Goal: Task Accomplishment & Management: Manage account settings

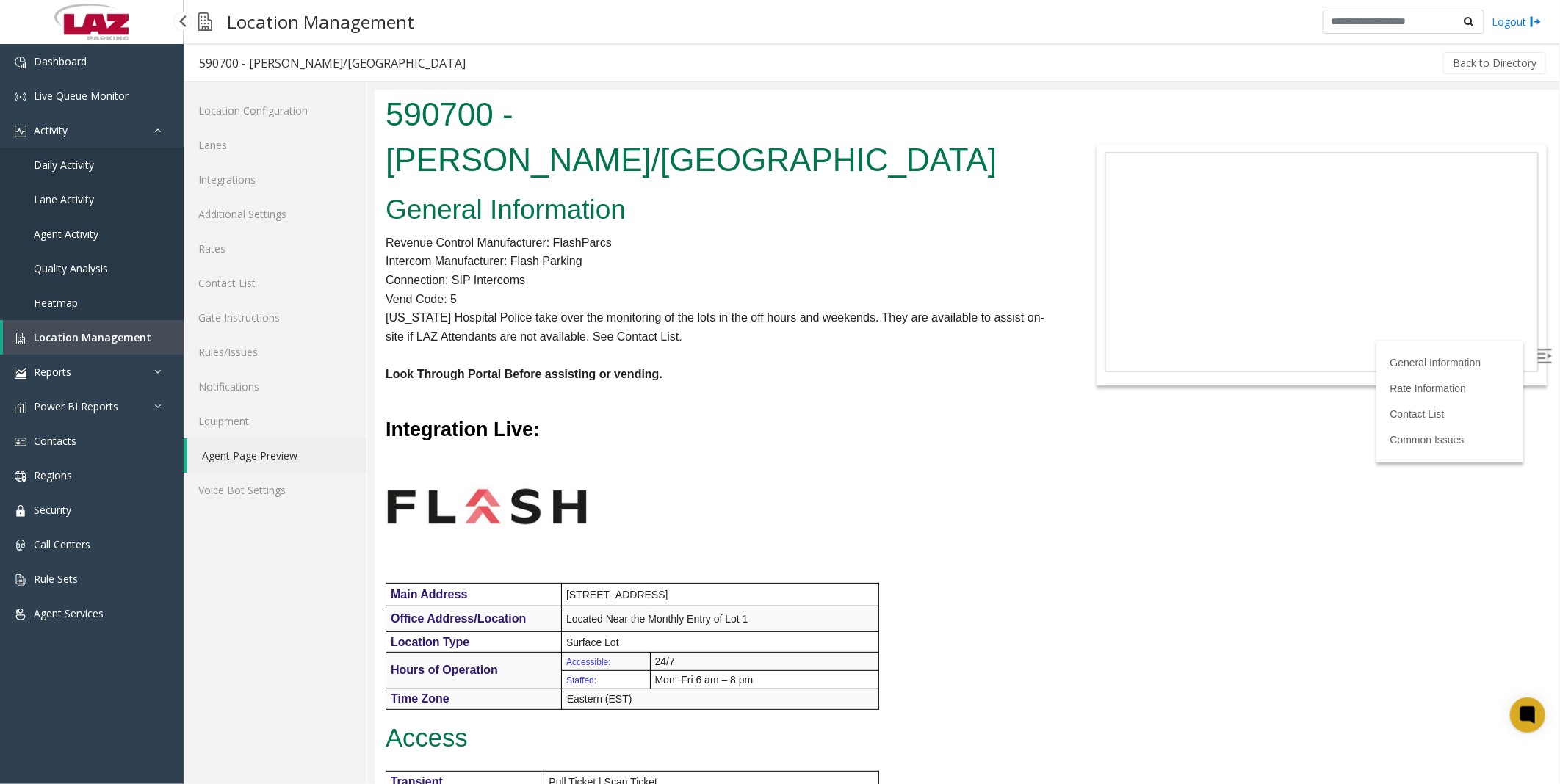
click at [53, 162] on span "Daily Activity" at bounding box center [64, 165] width 60 height 14
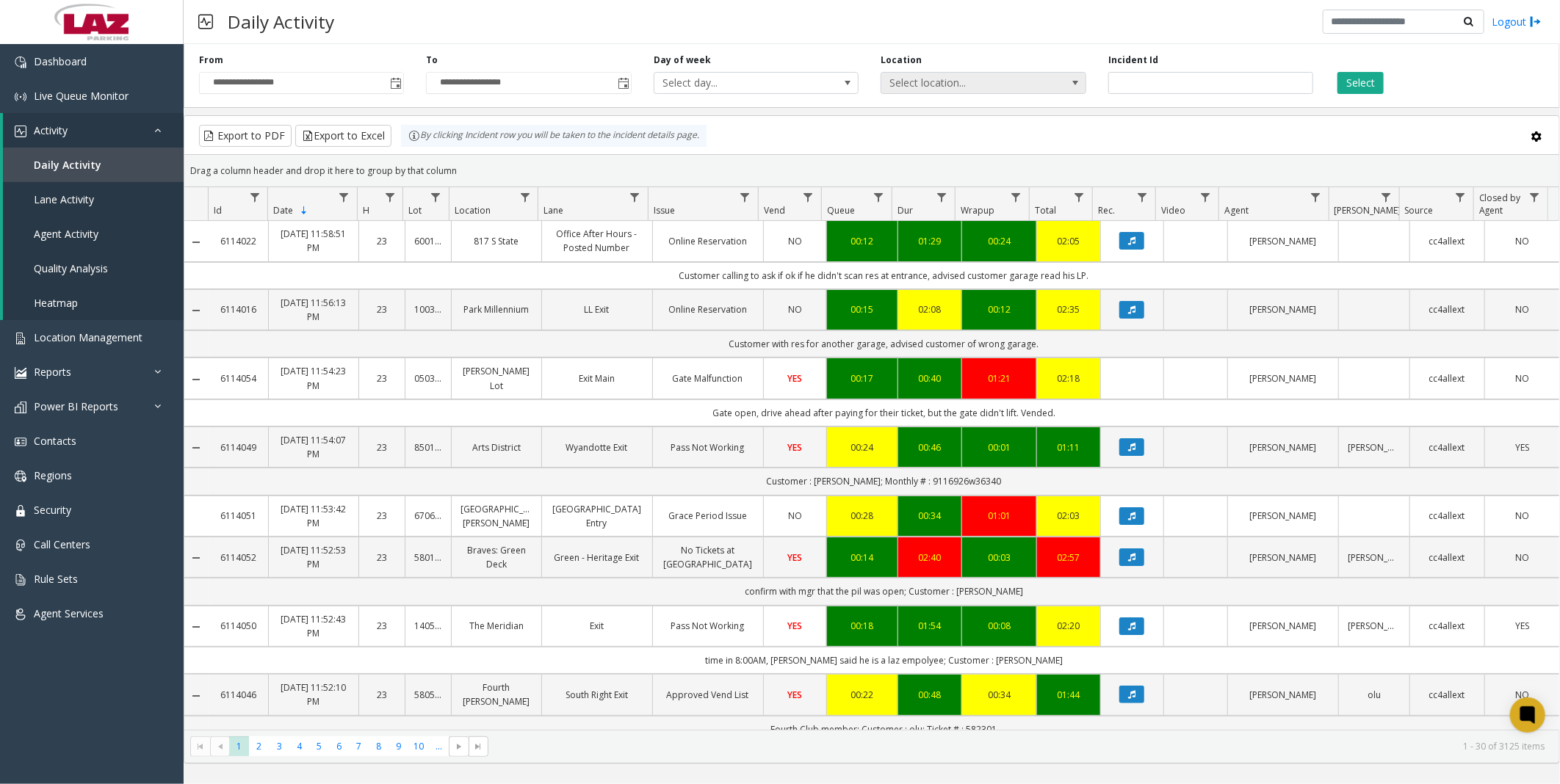
click at [1000, 89] on span "Select location..." at bounding box center [963, 83] width 163 height 21
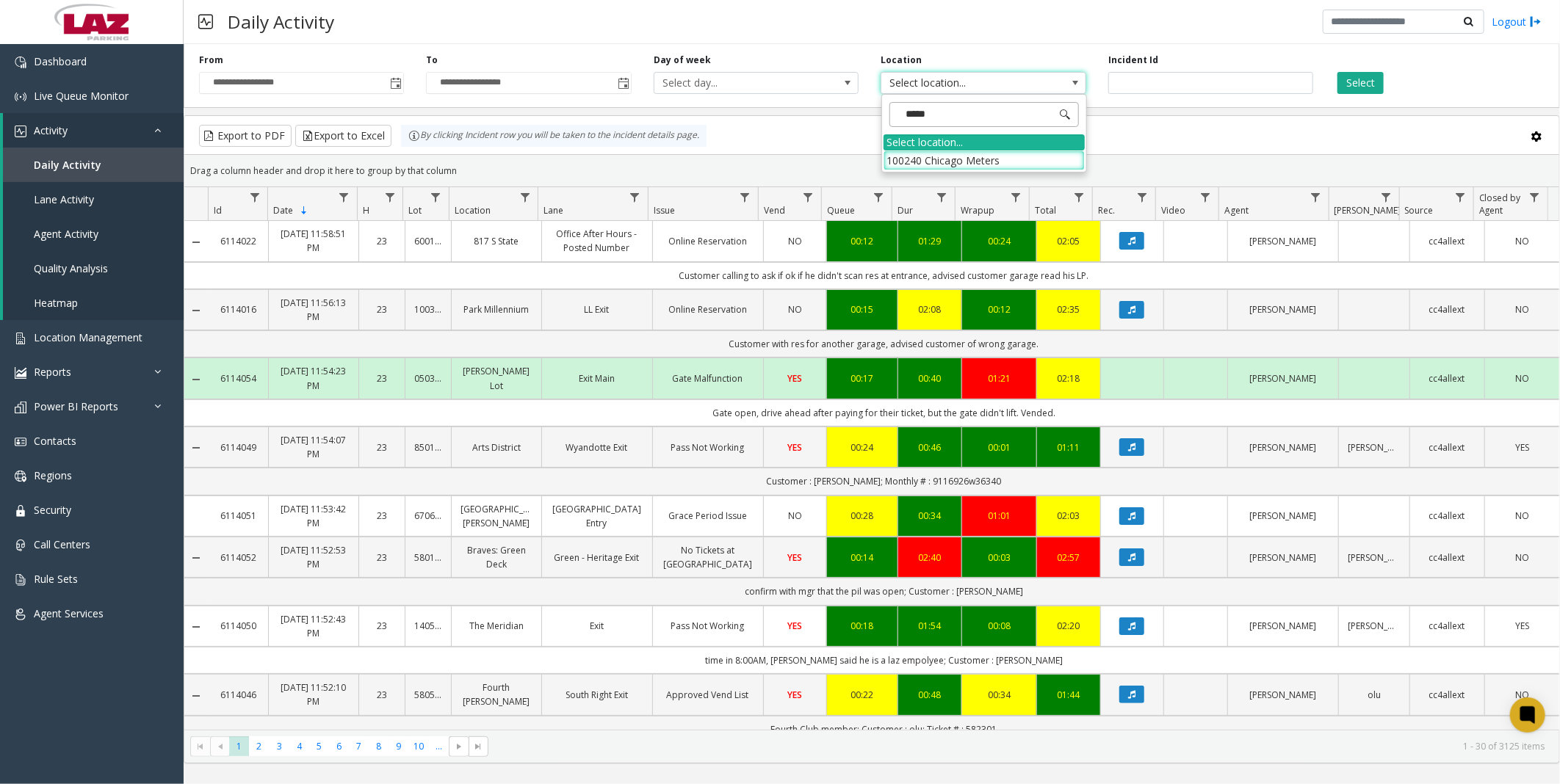
type input "******"
click at [914, 160] on li "100240 Chicago Meters" at bounding box center [984, 160] width 201 height 20
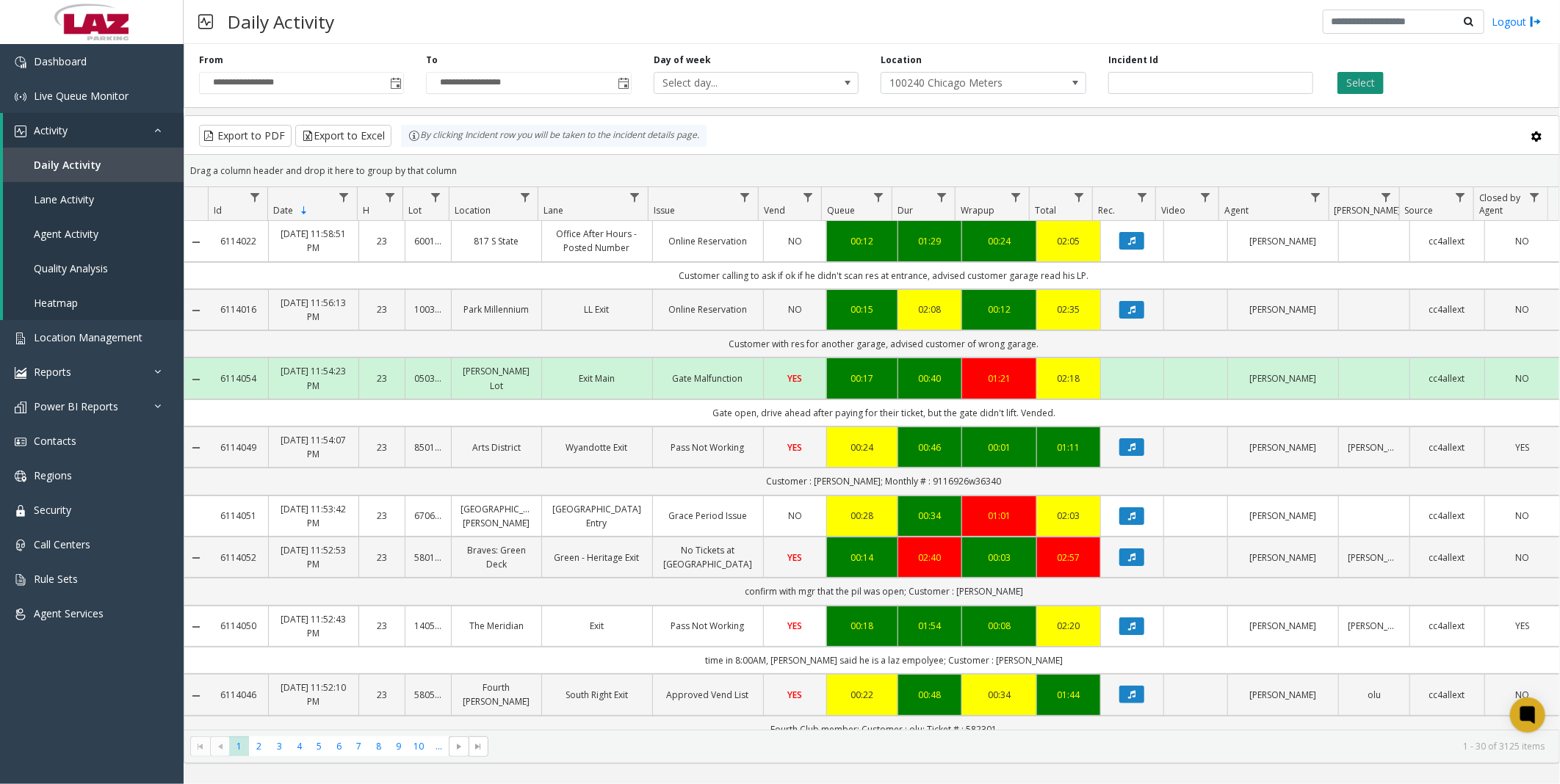
click at [1360, 88] on button "Select" at bounding box center [1361, 83] width 46 height 22
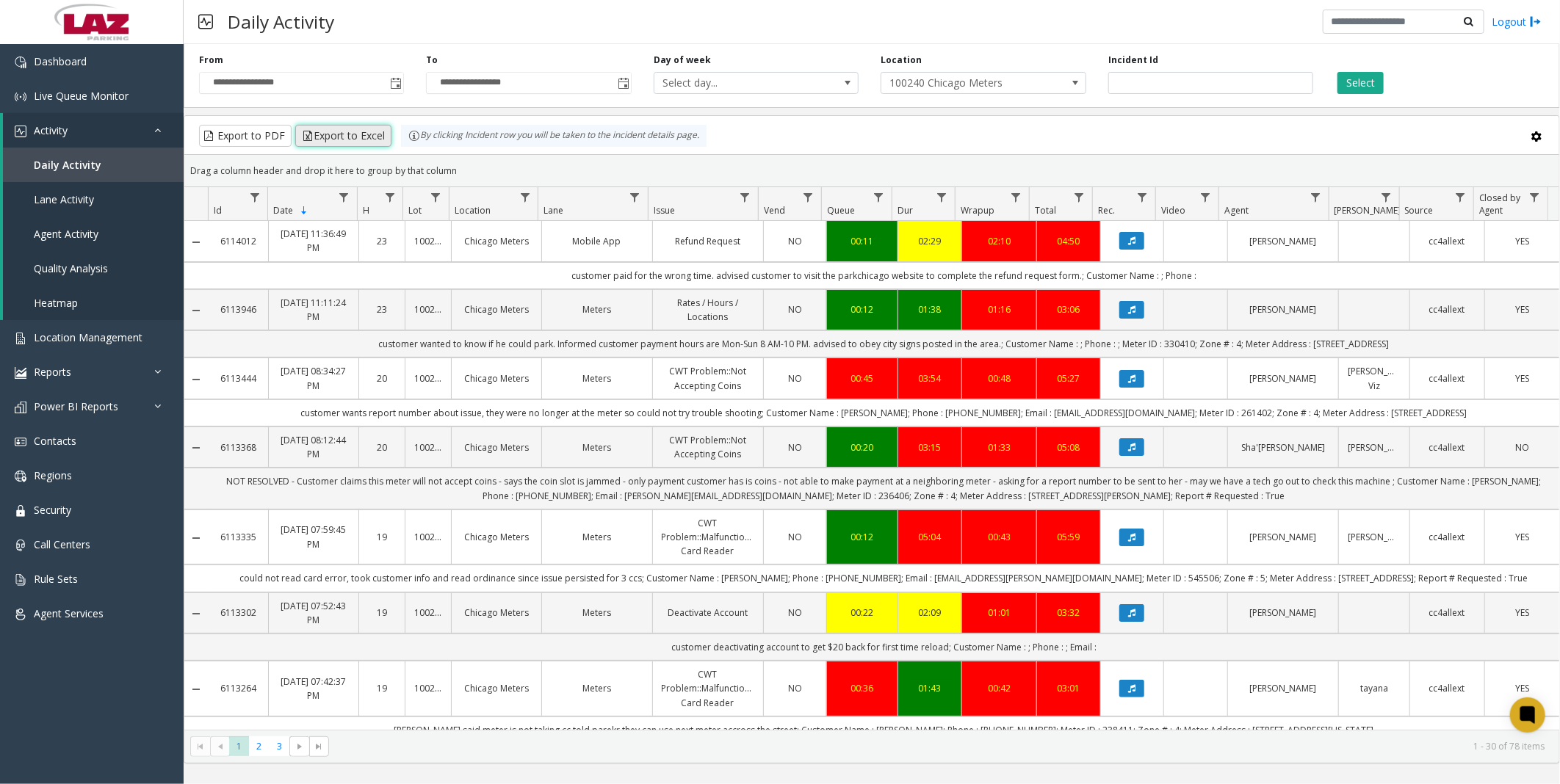
click at [333, 128] on button "Export to Excel" at bounding box center [343, 136] width 96 height 22
click at [81, 327] on link "Location Management" at bounding box center [91, 337] width 184 height 35
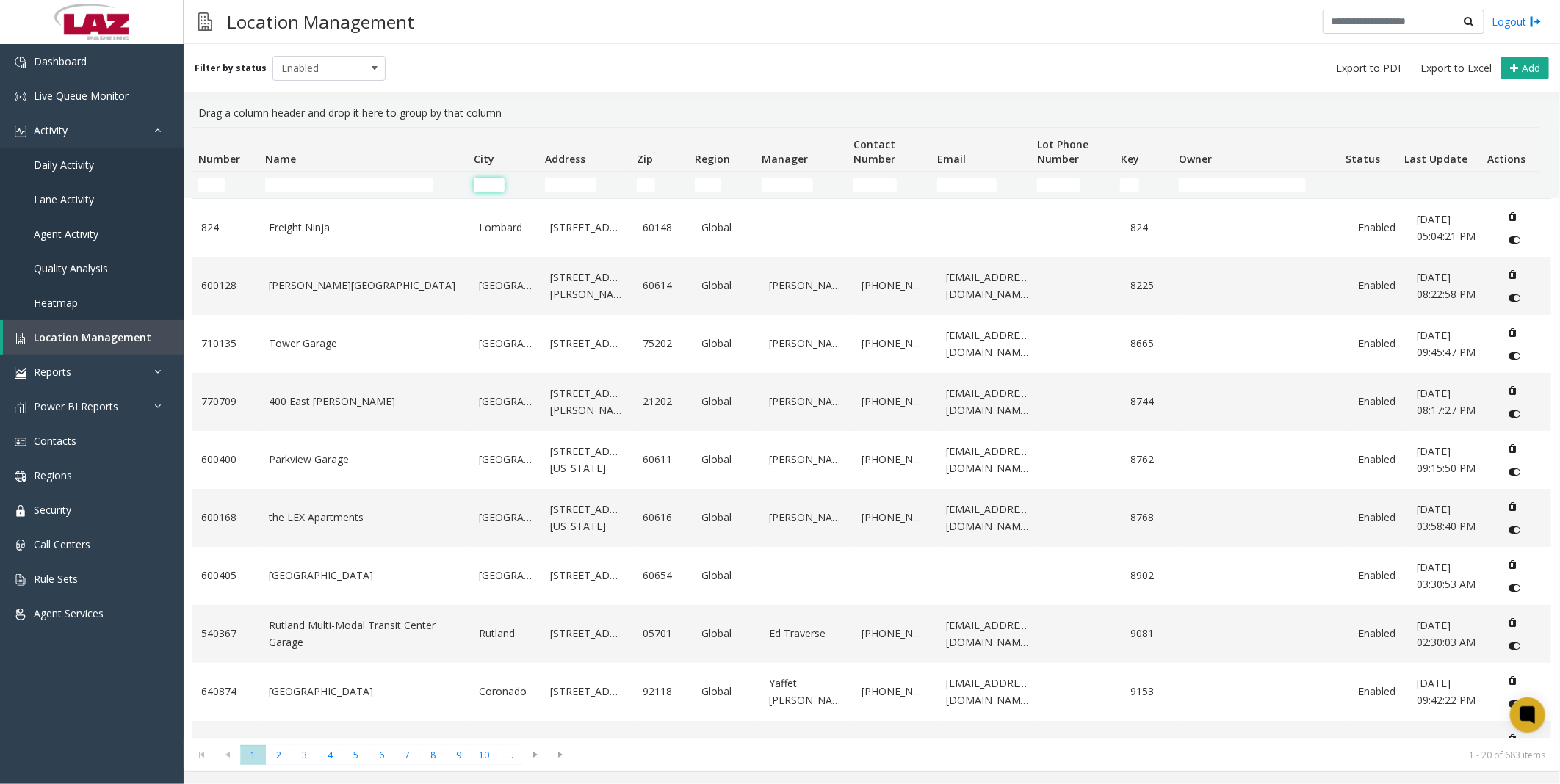
click at [498, 178] on input "City Filter" at bounding box center [489, 184] width 31 height 15
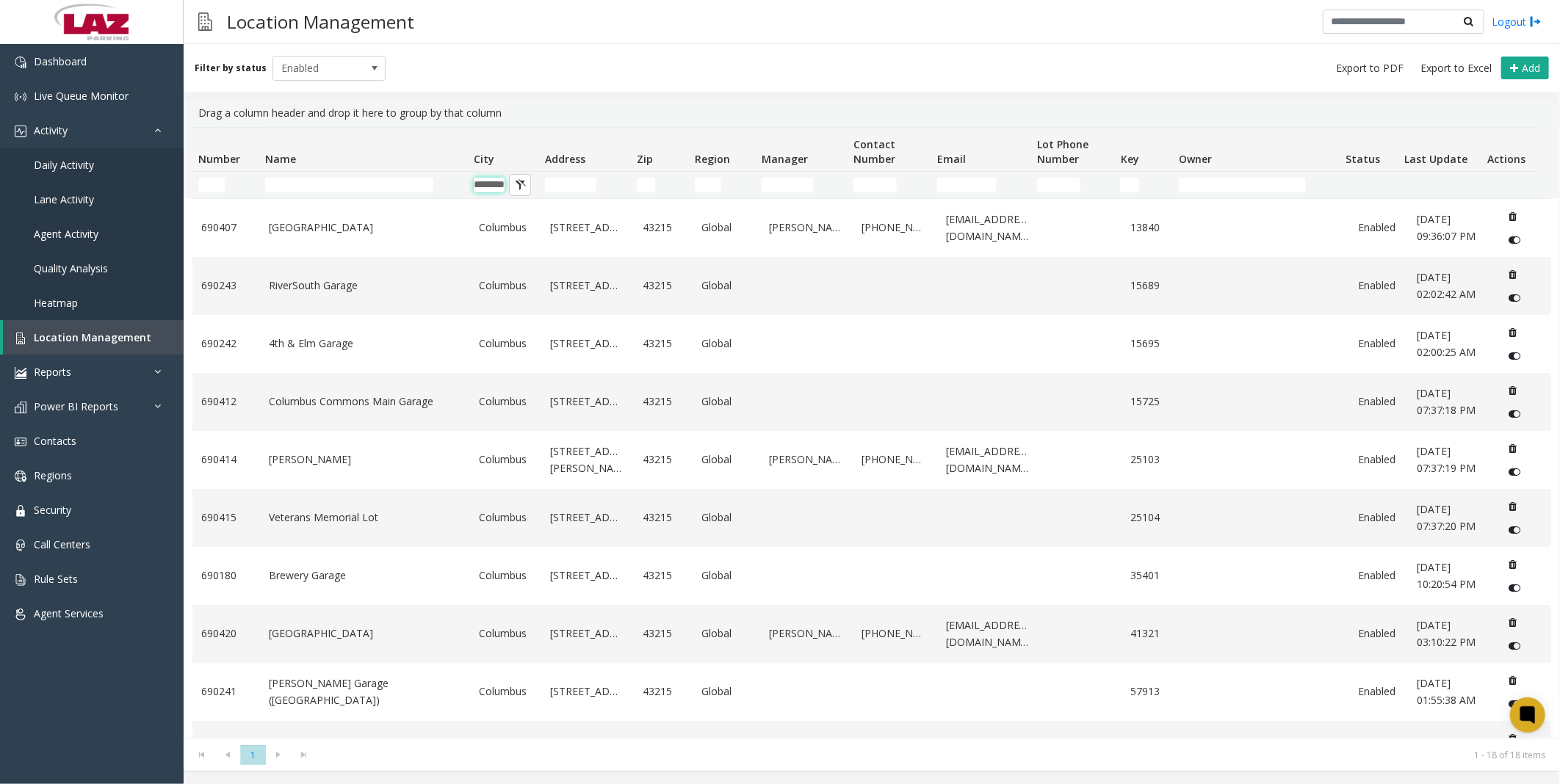
type input "********"
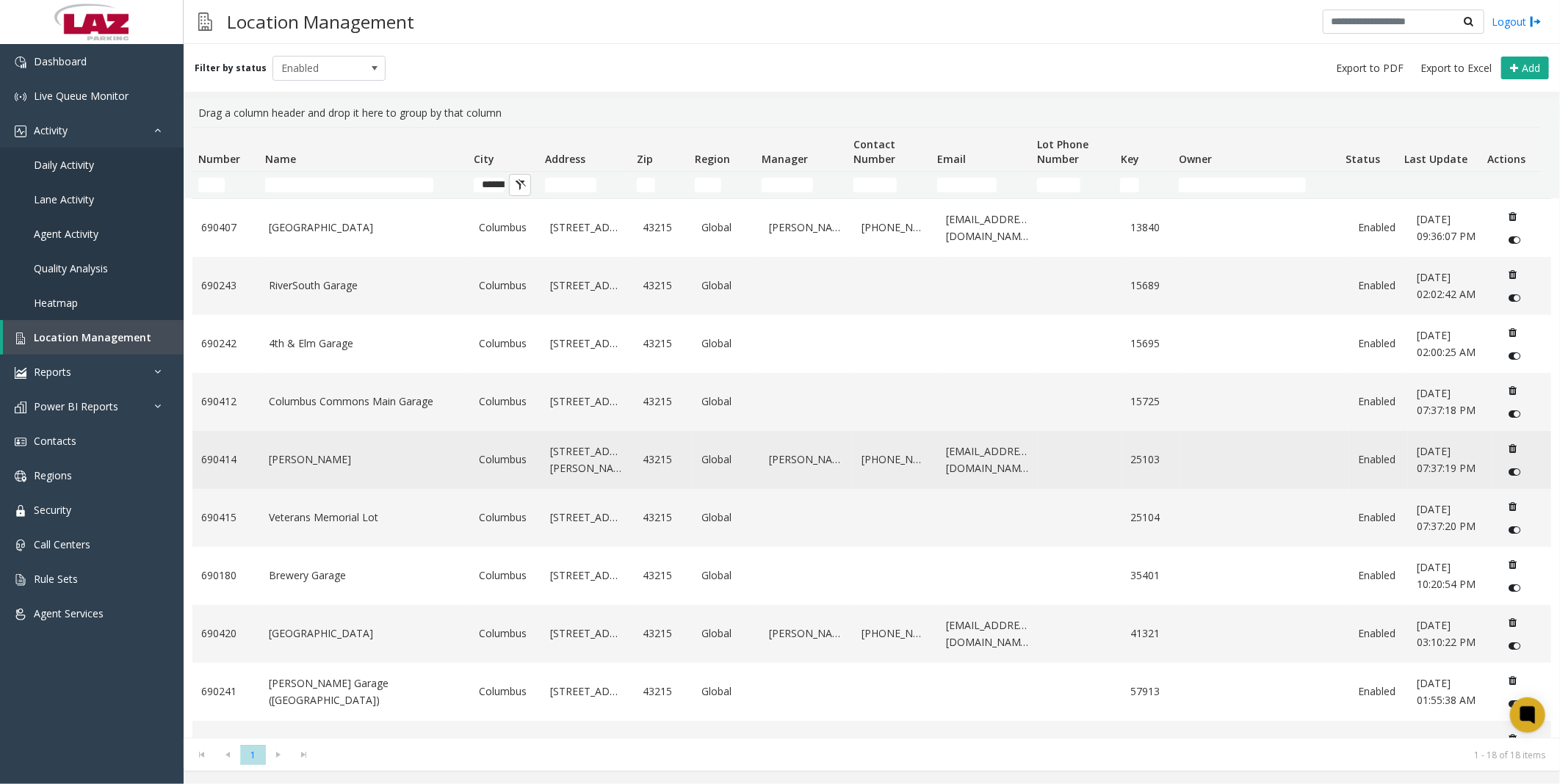
drag, startPoint x: 584, startPoint y: 47, endPoint x: 490, endPoint y: 442, distance: 406.0
click at [584, 47] on div "Filter by status Enabled Add" at bounding box center [872, 68] width 1376 height 48
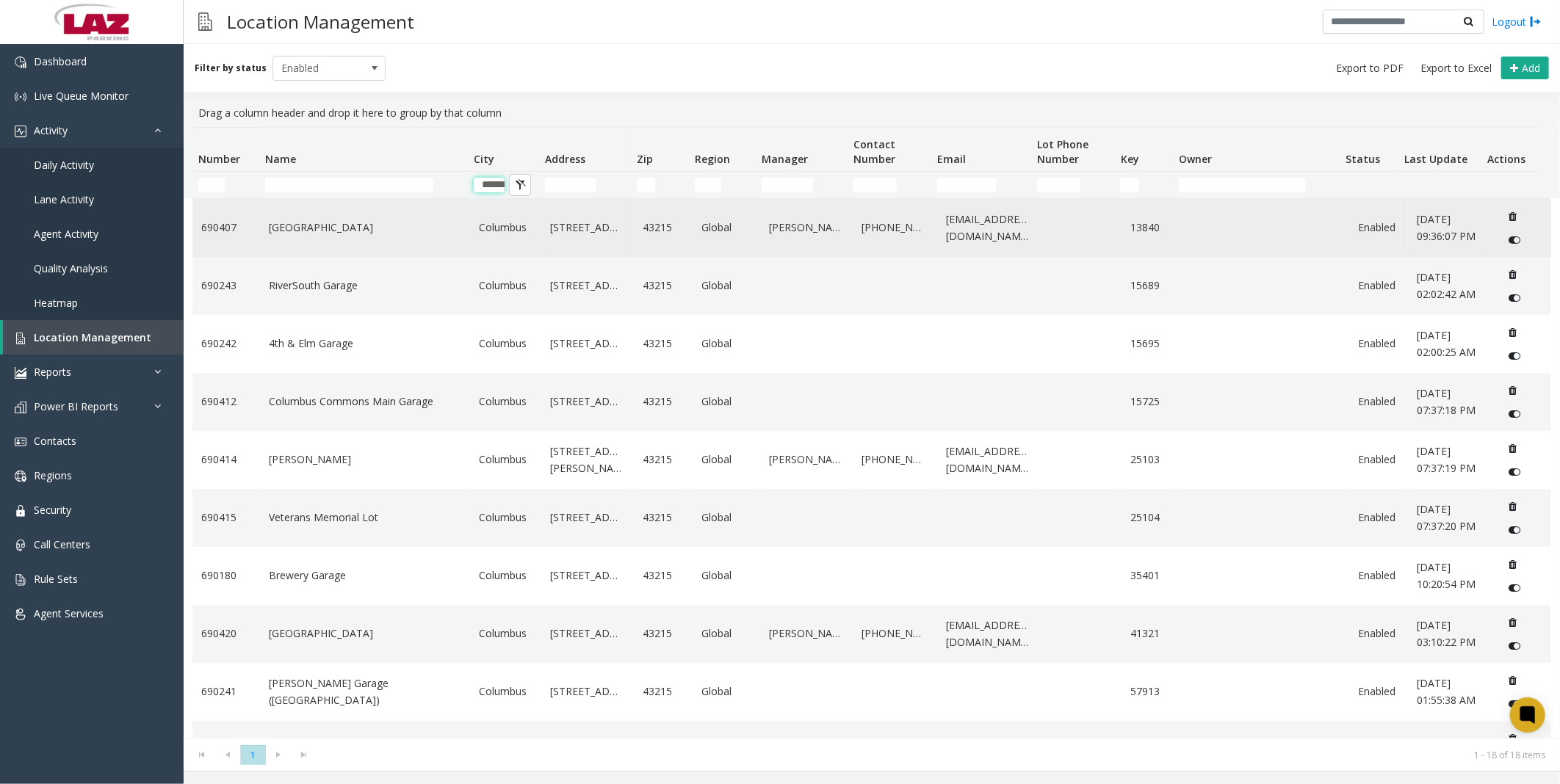
scroll to position [0, 26]
drag, startPoint x: 478, startPoint y: 181, endPoint x: 768, endPoint y: 218, distance: 292.4
click at [768, 218] on div "Number Name City Address Zip Region Manager Contact Number Email Lot Phone Numb…" at bounding box center [872, 432] width 1376 height 611
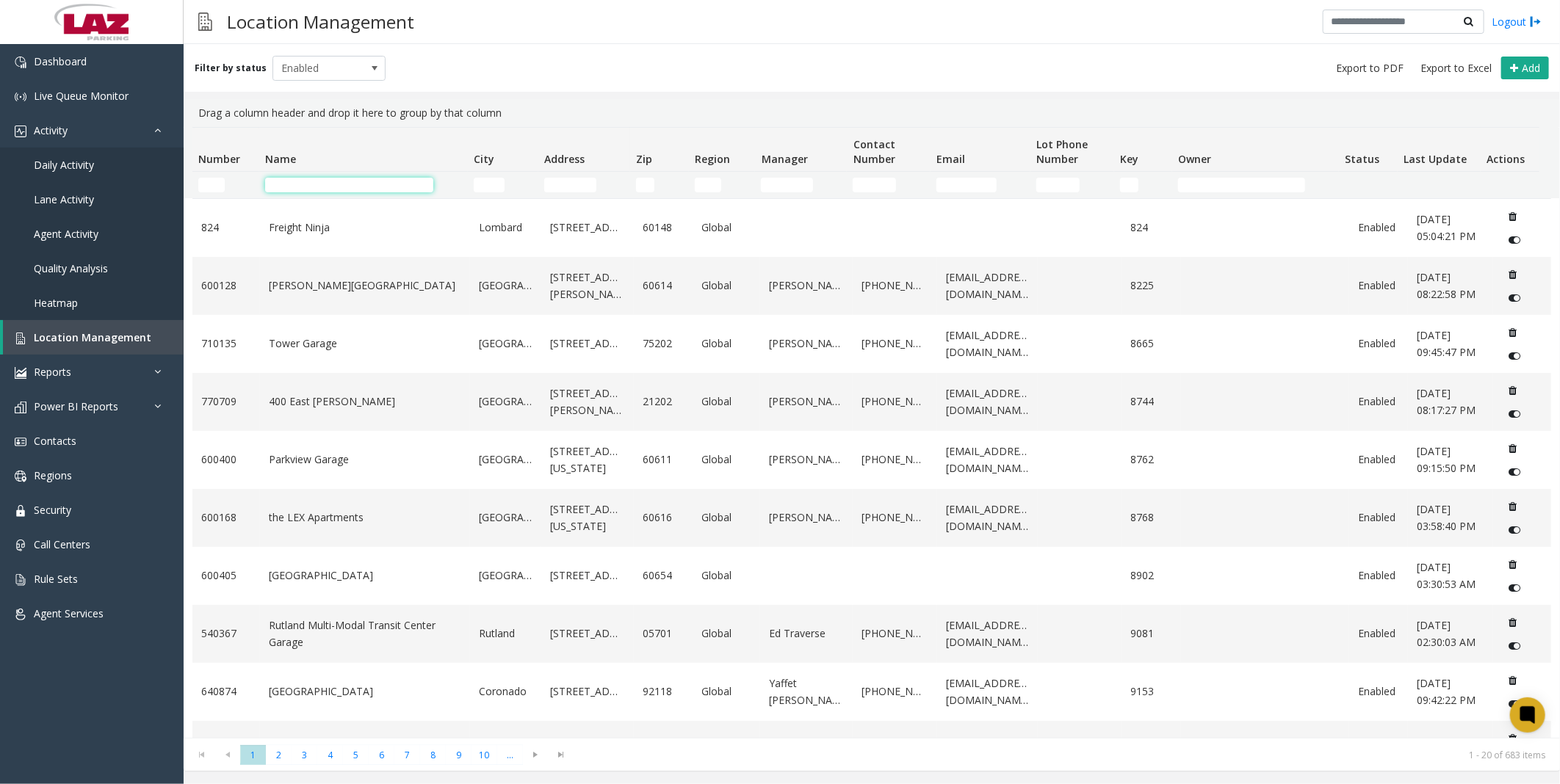
click at [356, 190] on input "Name Filter" at bounding box center [349, 184] width 168 height 15
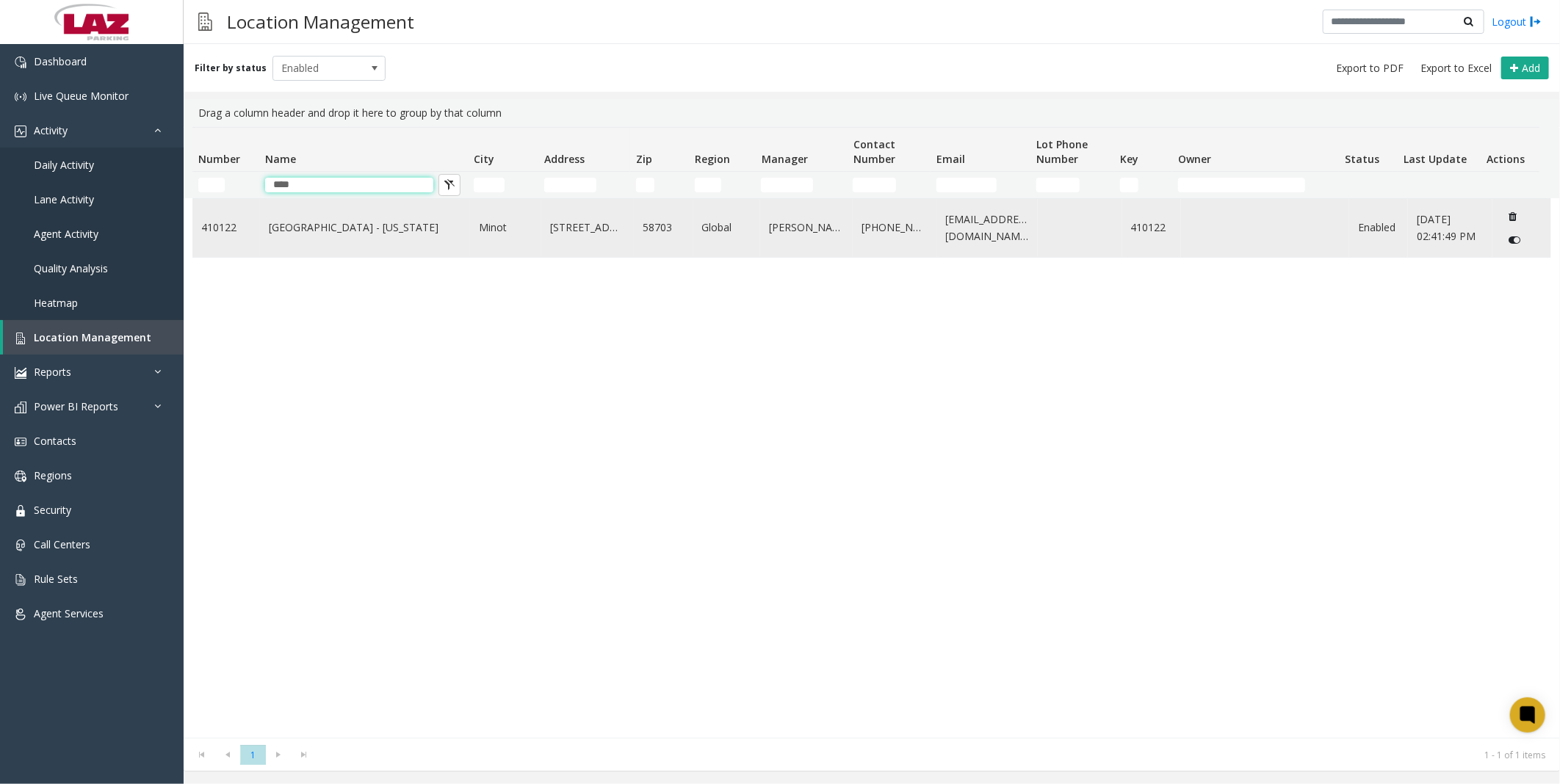
type input "****"
click at [328, 232] on link "[GEOGRAPHIC_DATA] - [US_STATE]" at bounding box center [365, 227] width 192 height 16
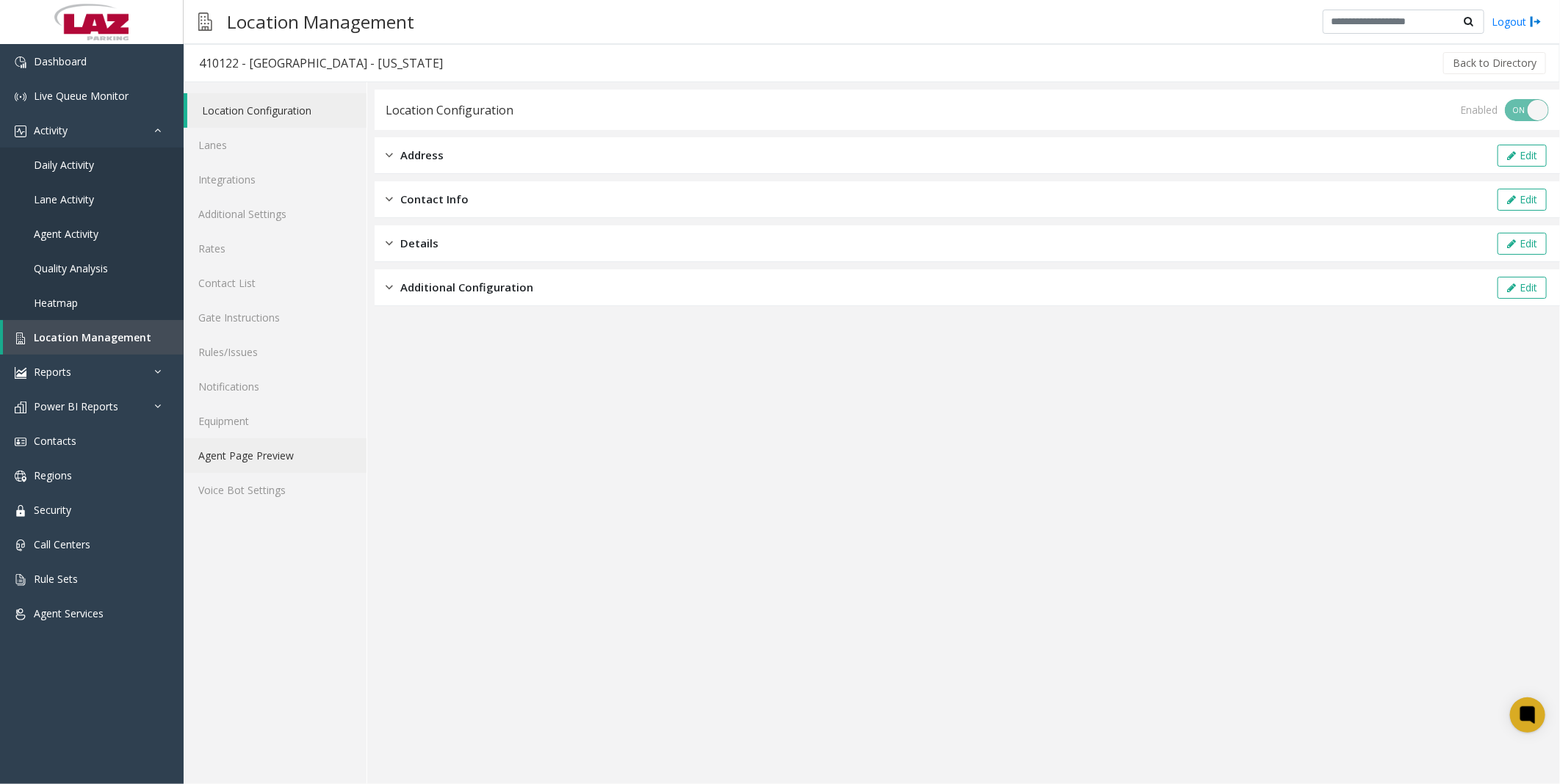
click at [259, 462] on link "Agent Page Preview" at bounding box center [275, 456] width 183 height 35
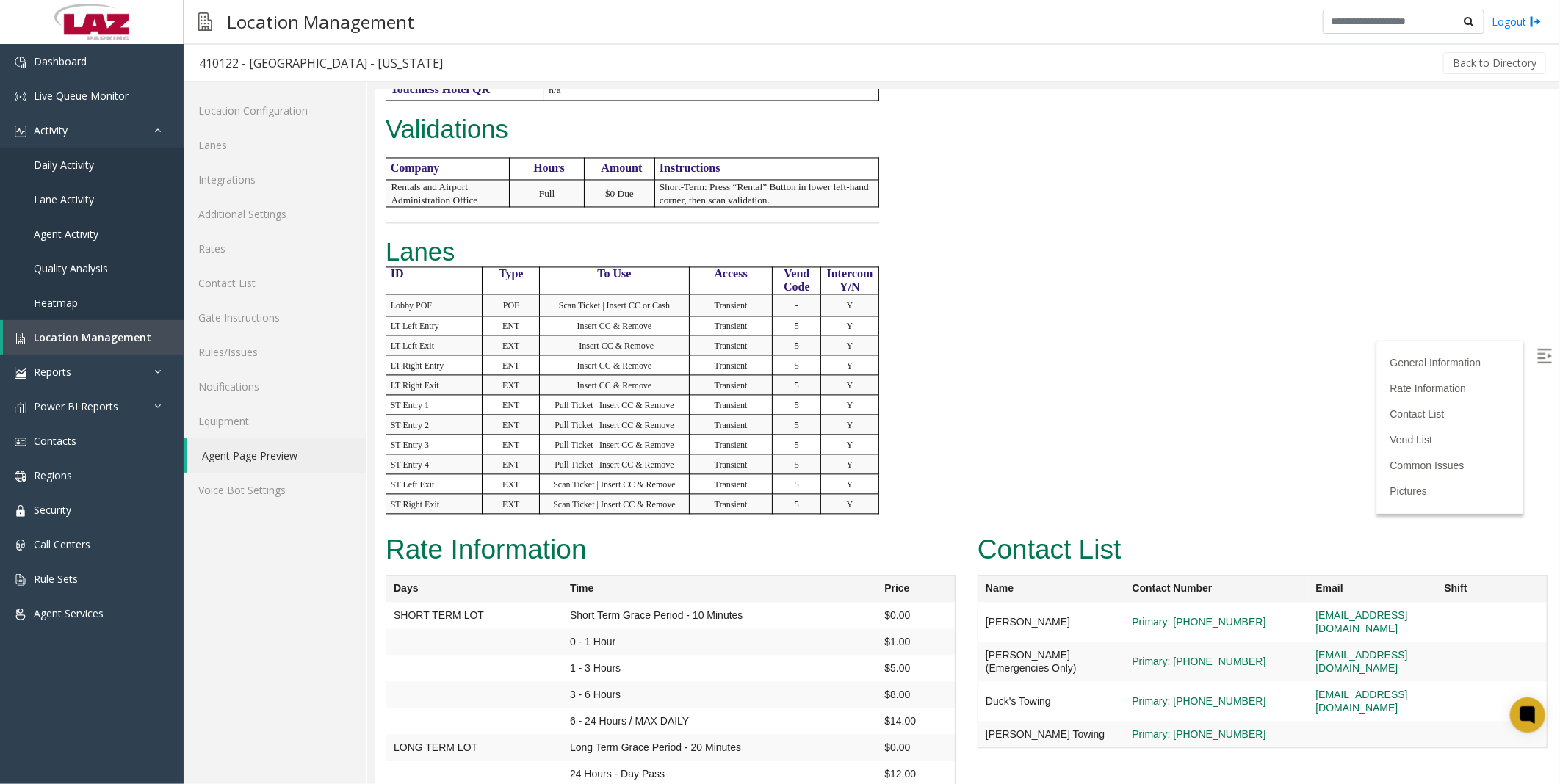
scroll to position [1876, 0]
